Goal: Information Seeking & Learning: Learn about a topic

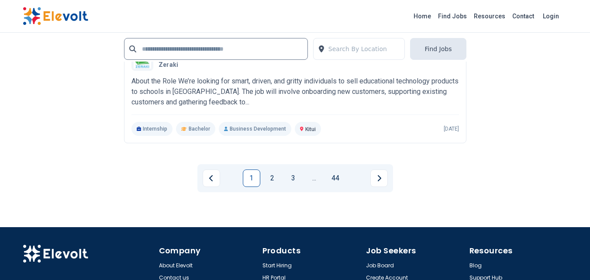
scroll to position [1879, 0]
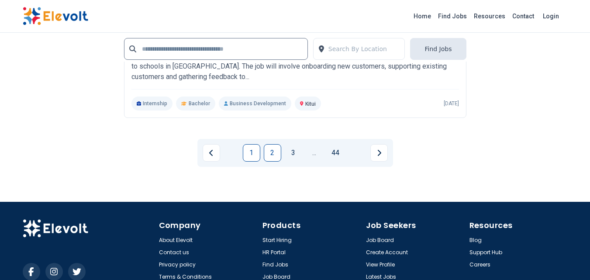
click at [279, 151] on link "2" at bounding box center [272, 152] width 17 height 17
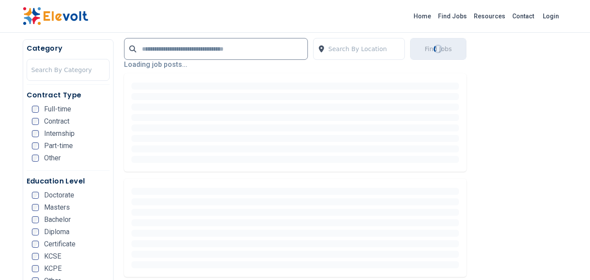
scroll to position [218, 0]
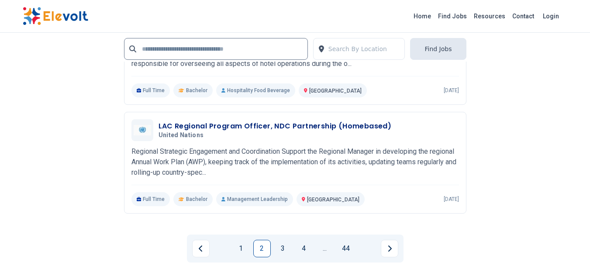
scroll to position [1748, 0]
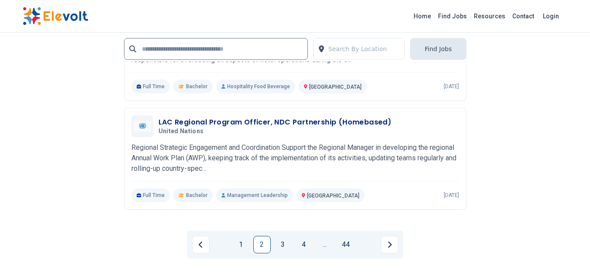
click at [273, 241] on li "2" at bounding box center [263, 244] width 21 height 17
click at [289, 252] on link "3" at bounding box center [282, 244] width 17 height 17
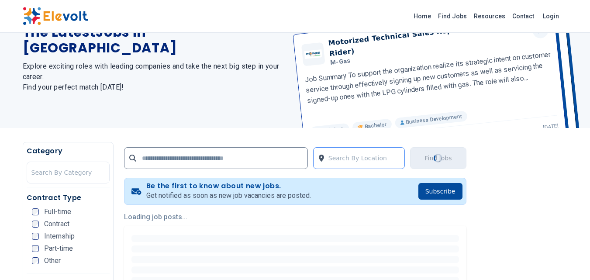
scroll to position [218, 0]
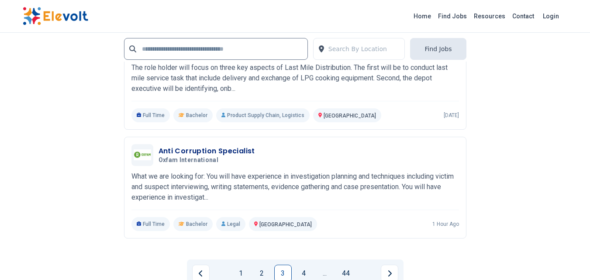
scroll to position [1950, 0]
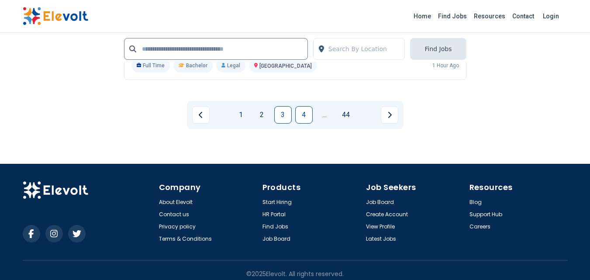
click at [301, 111] on link "4" at bounding box center [303, 114] width 17 height 17
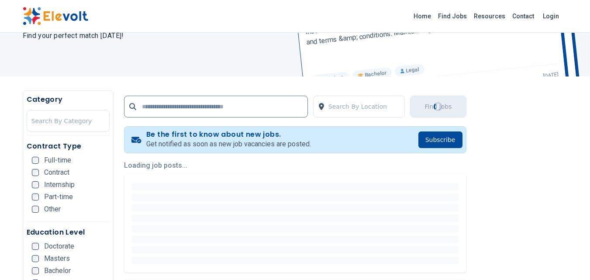
scroll to position [218, 0]
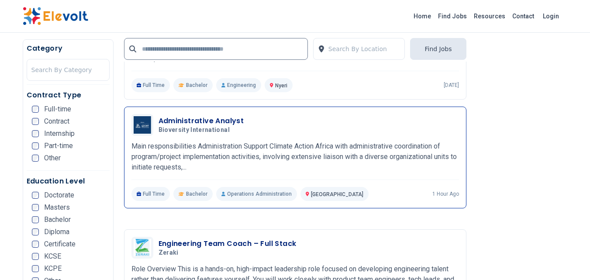
scroll to position [1136, 0]
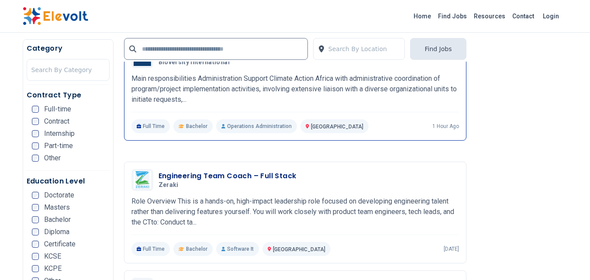
click at [269, 101] on p "Main responsibilities Administration Support Climate Action Africa with adminis…" at bounding box center [296, 88] width 328 height 31
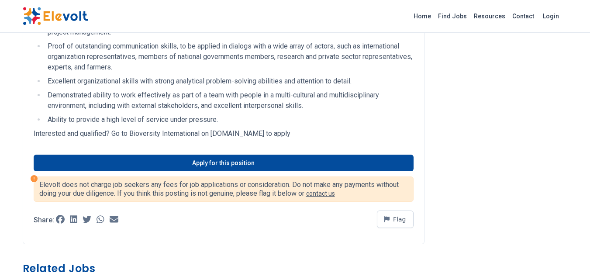
scroll to position [612, 0]
